Goal: Communication & Community: Answer question/provide support

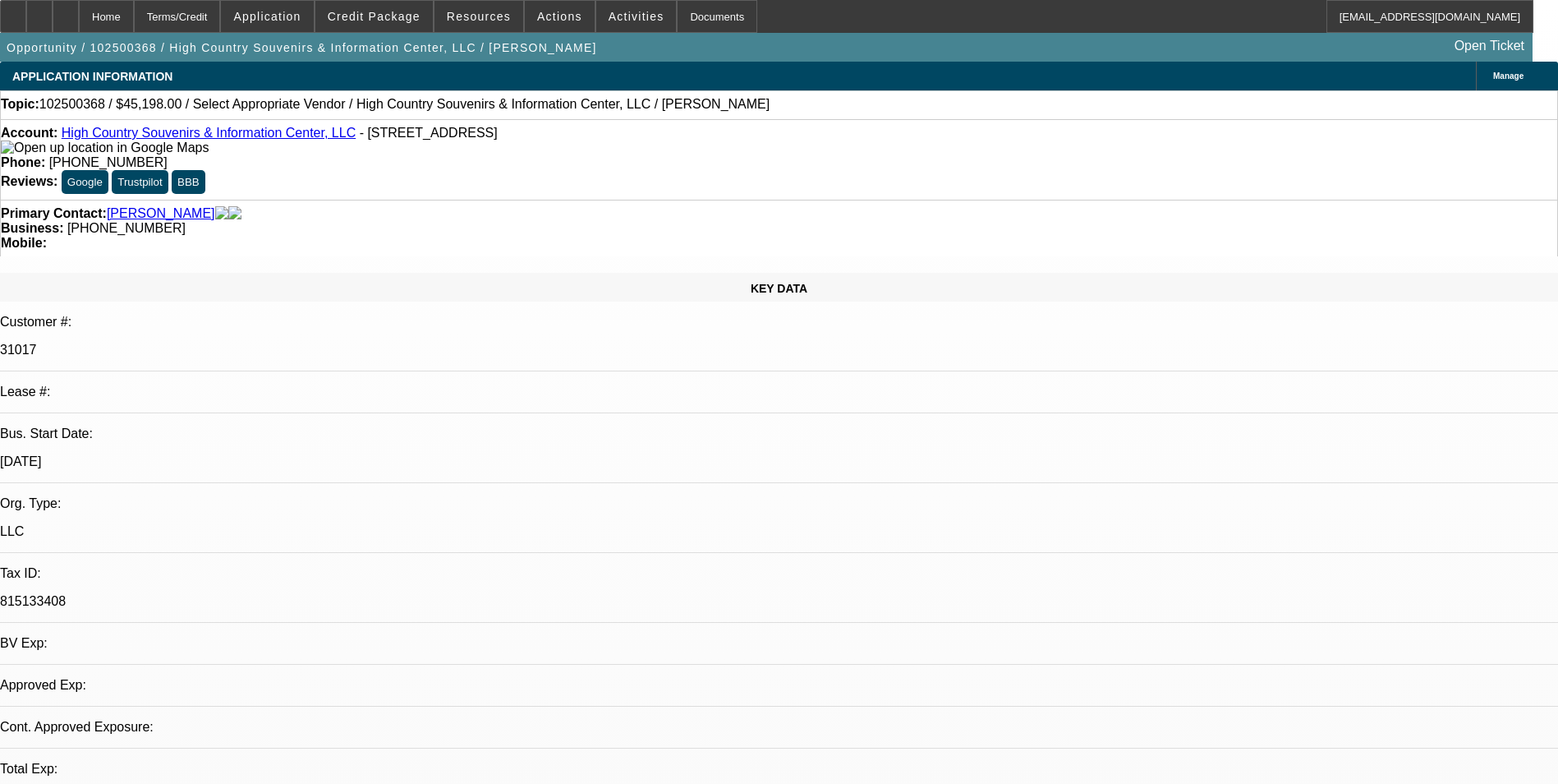
select select "0"
select select "2"
select select "0.1"
select select "1"
select select "2"
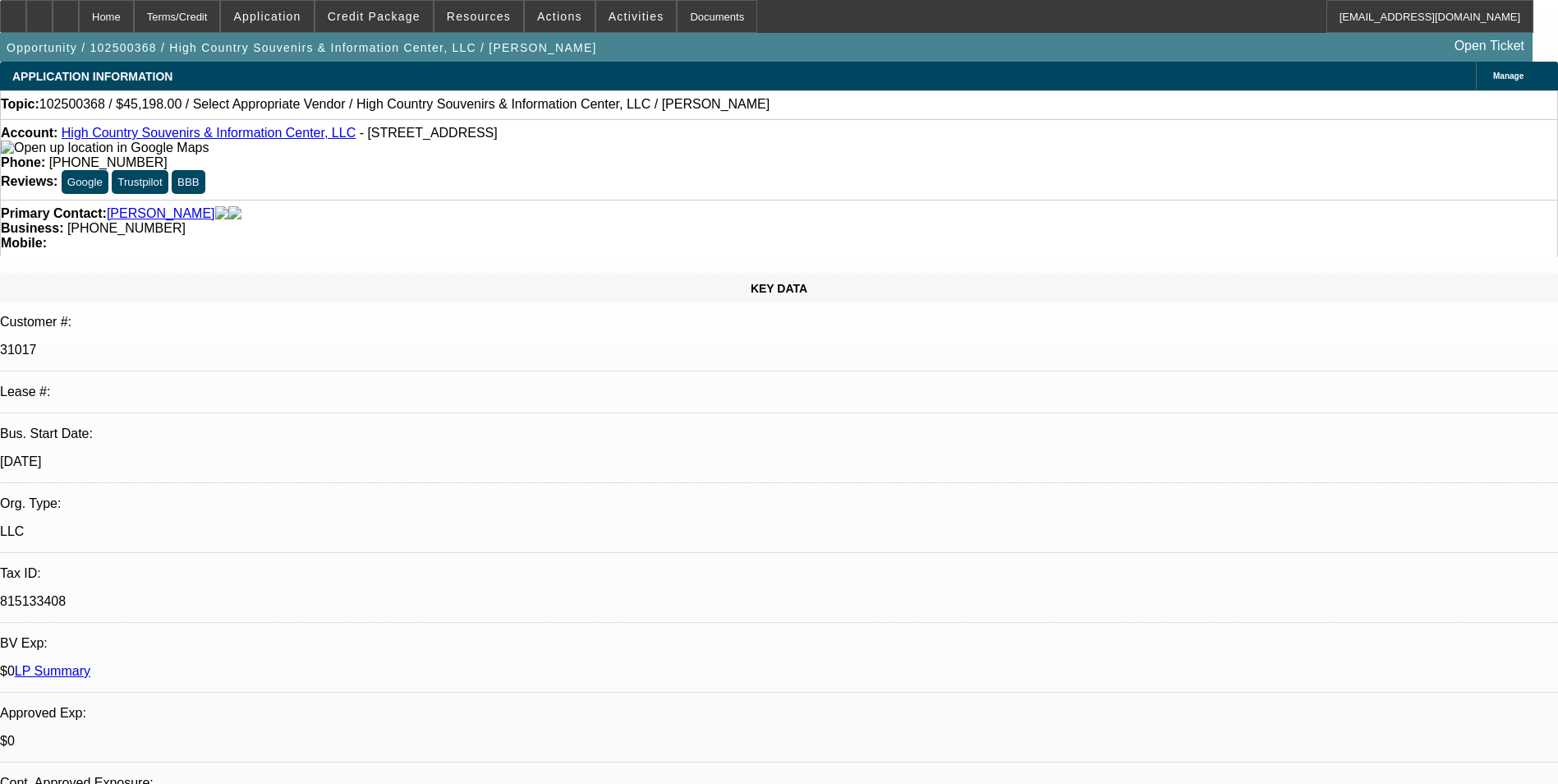
select select "4"
radio input "true"
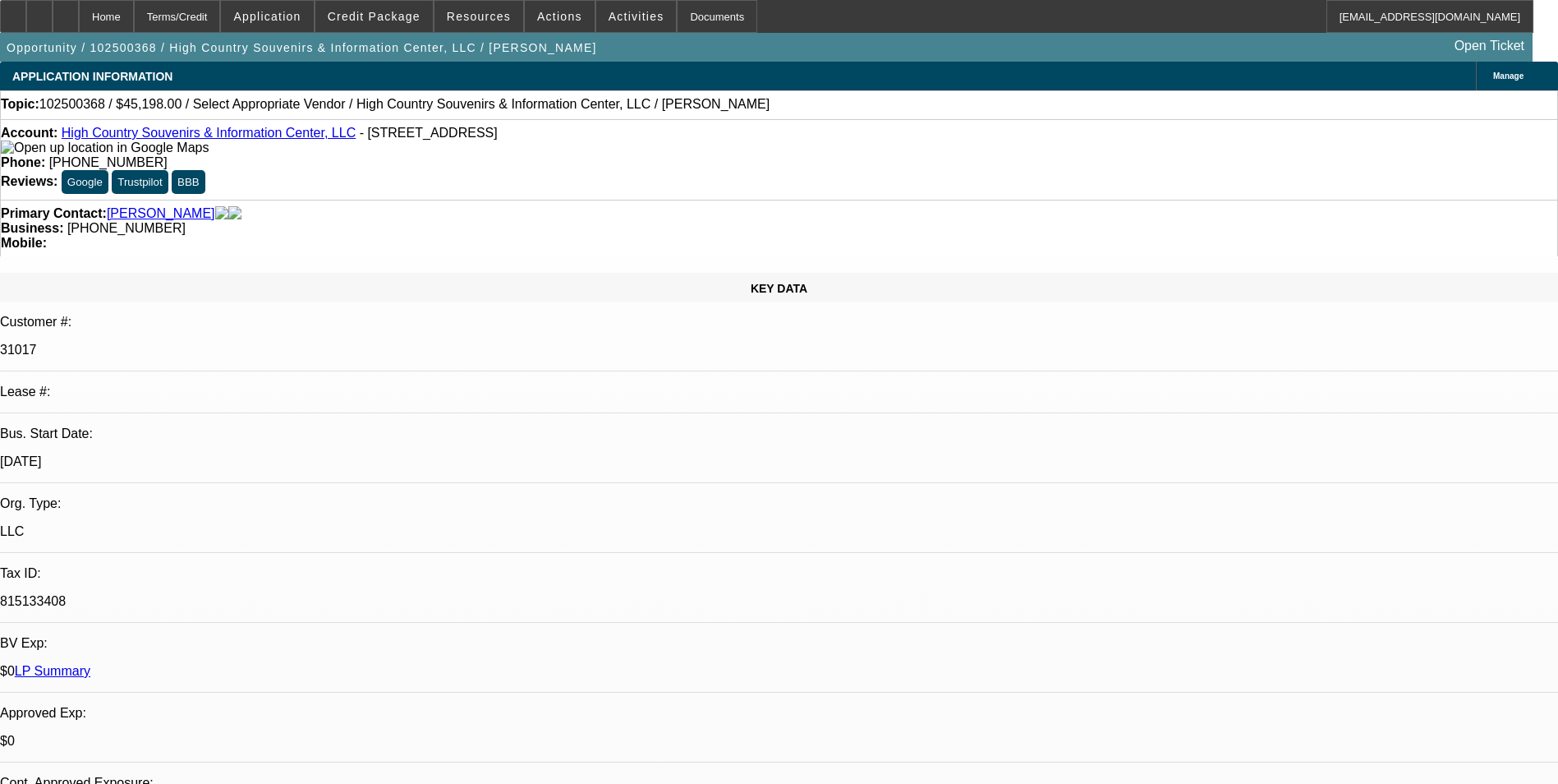
type textarea "Normal lease completion-payment history good-on-time."
radio input "false"
radio input "true"
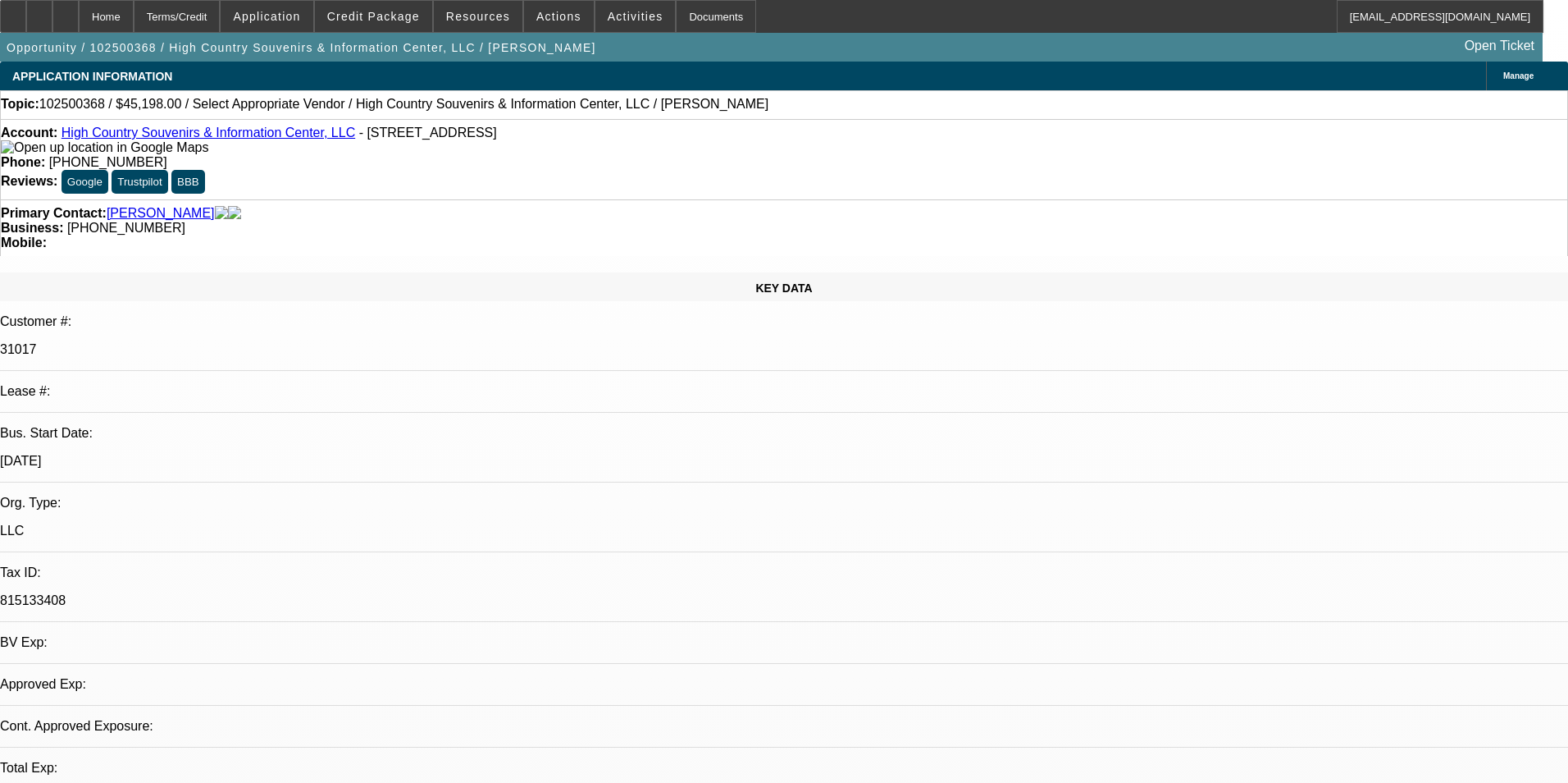
select select "0"
select select "2"
select select "0.1"
select select "4"
